Goal: Information Seeking & Learning: Learn about a topic

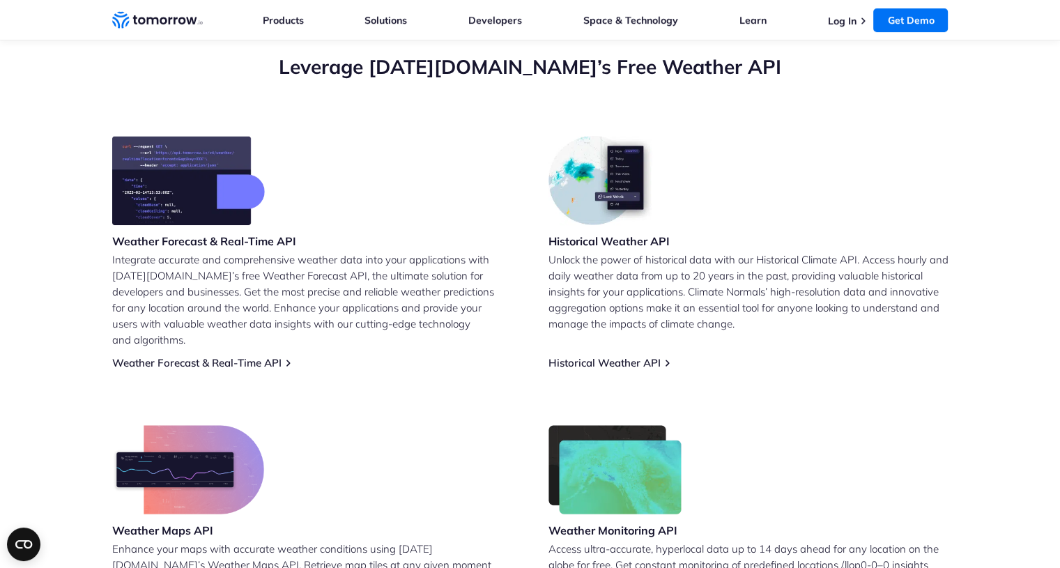
scroll to position [509, 0]
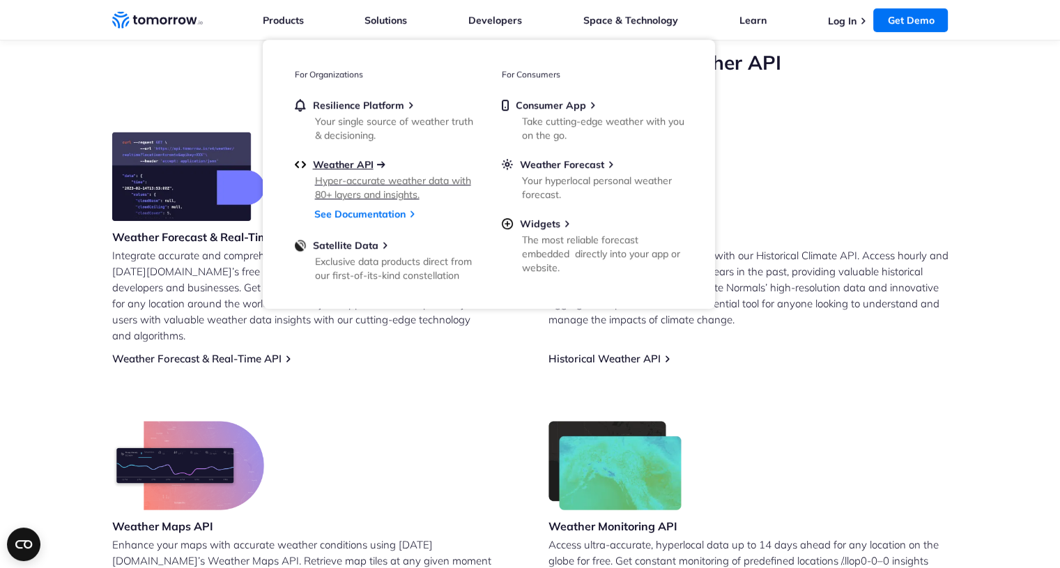
click at [362, 162] on span "Weather API" at bounding box center [343, 164] width 61 height 13
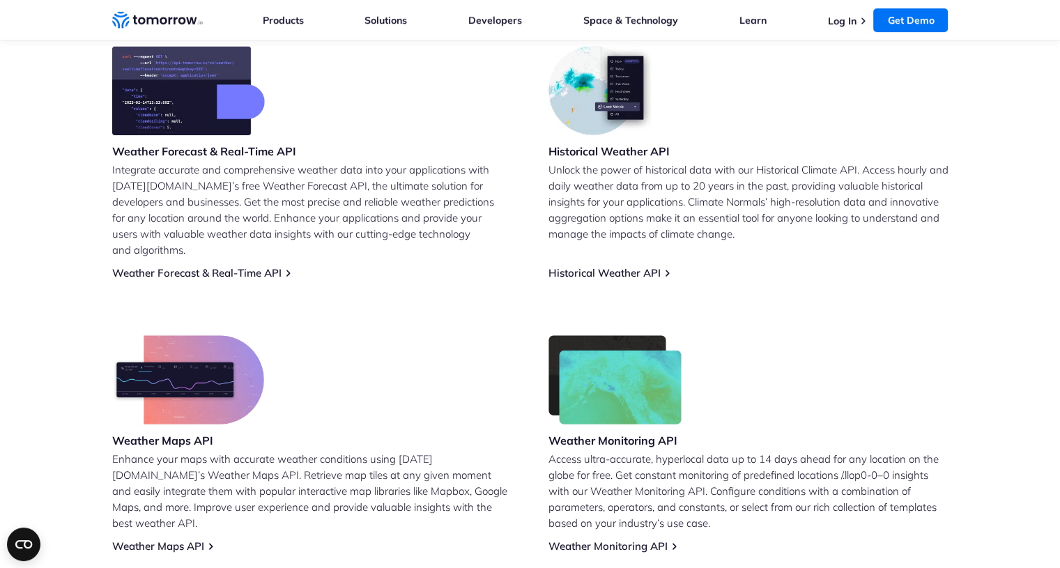
scroll to position [599, 0]
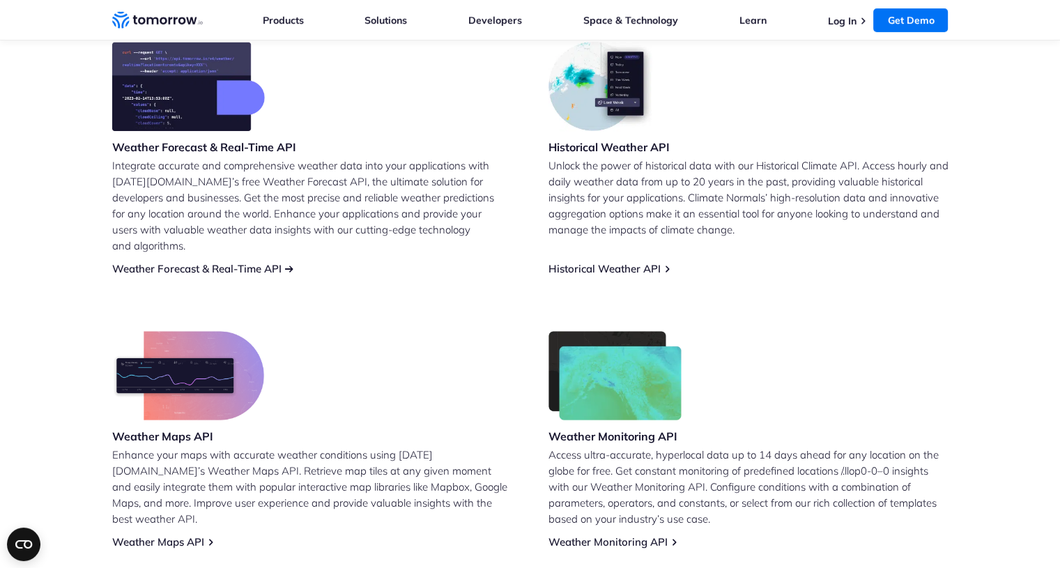
click at [196, 262] on link "Weather Forecast & Real-Time API" at bounding box center [196, 268] width 169 height 13
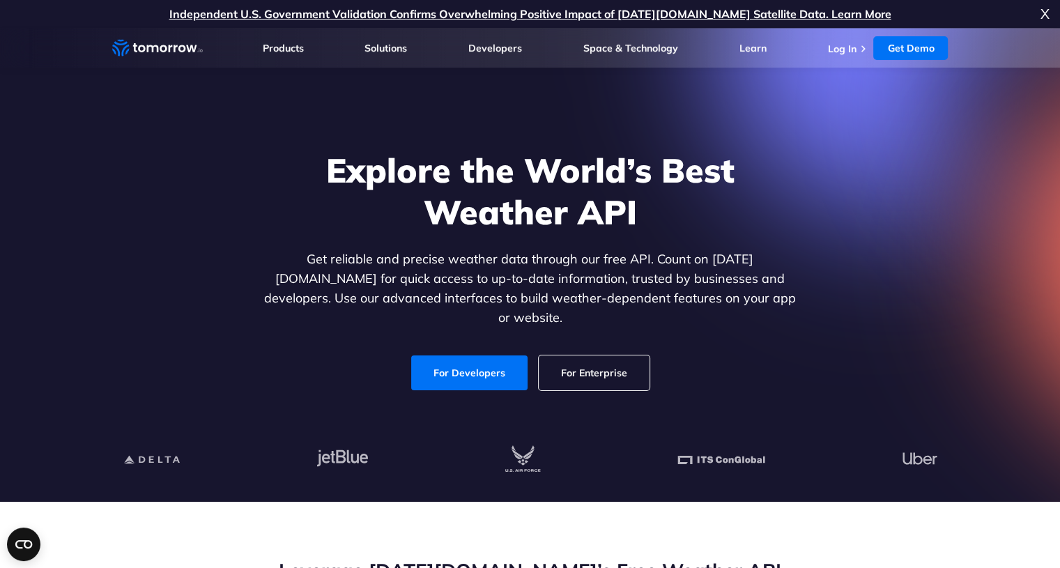
click at [494, 365] on link "For Developers" at bounding box center [469, 372] width 116 height 35
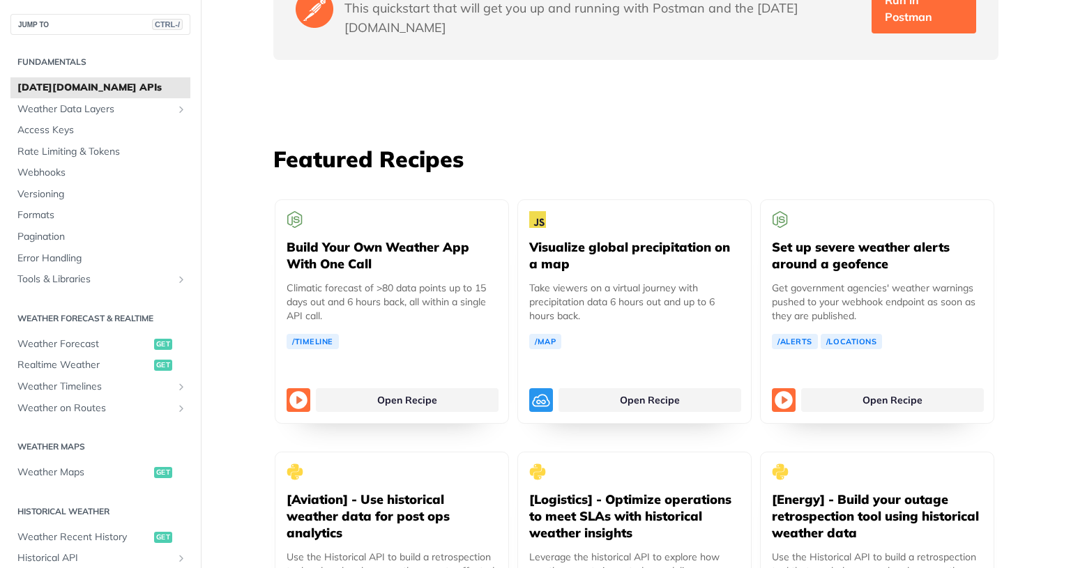
scroll to position [2461, 0]
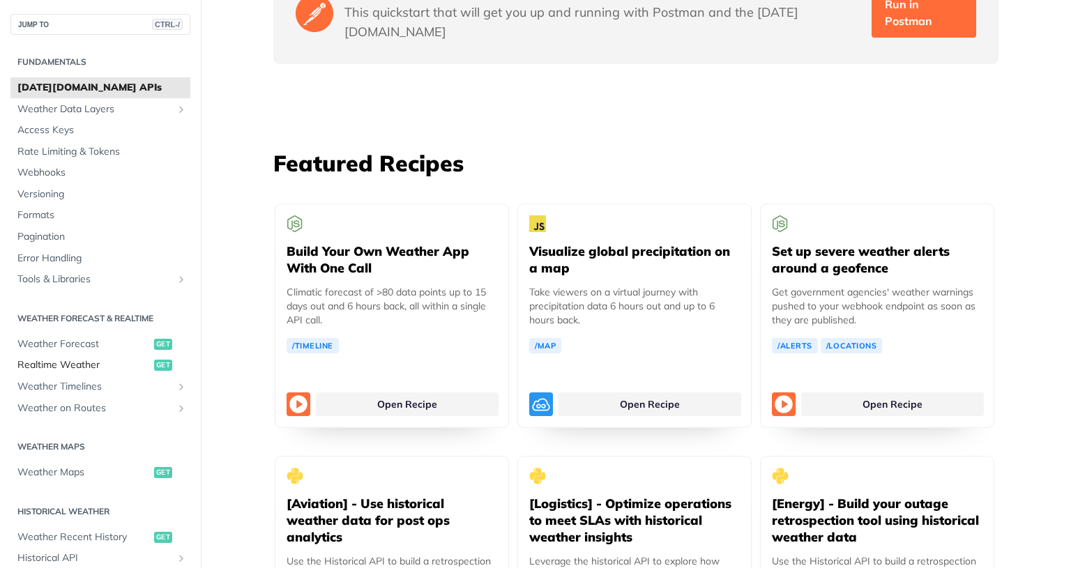
click at [64, 367] on span "Realtime Weather" at bounding box center [83, 365] width 133 height 14
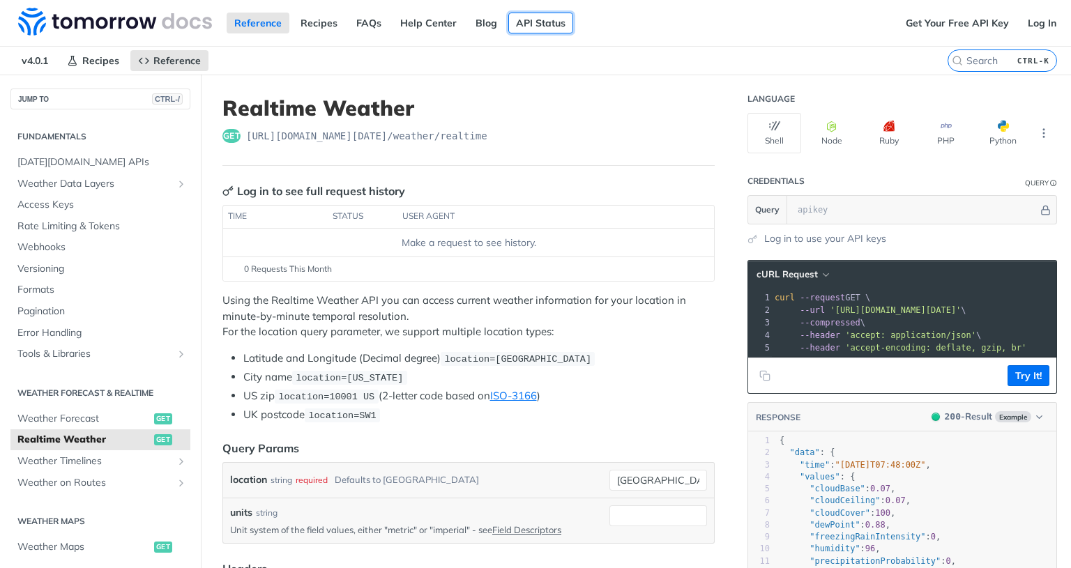
click at [535, 22] on link "API Status" at bounding box center [540, 23] width 65 height 21
